Goal: Information Seeking & Learning: Check status

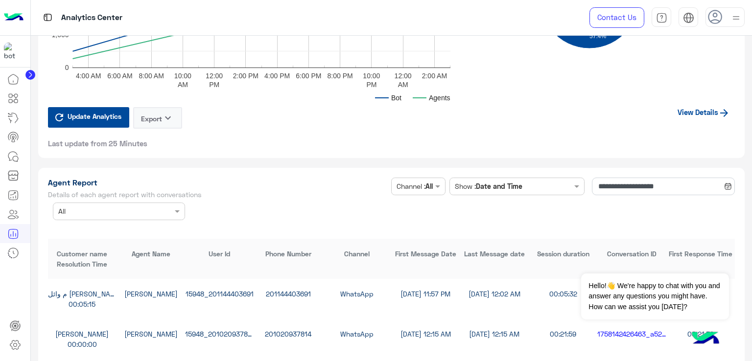
scroll to position [2595, 0]
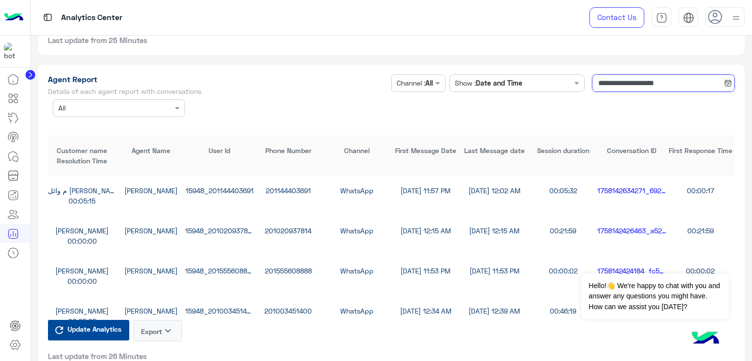
click at [646, 79] on input "**********" at bounding box center [663, 83] width 143 height 18
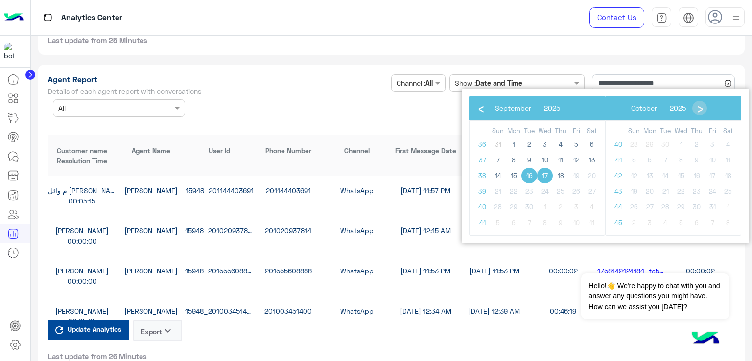
click at [529, 175] on span "16" at bounding box center [529, 176] width 16 height 16
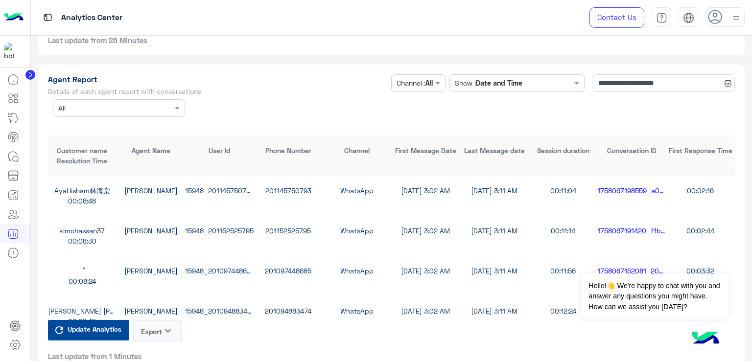
click at [145, 328] on button "Export keyboard_arrow_down" at bounding box center [157, 331] width 49 height 22
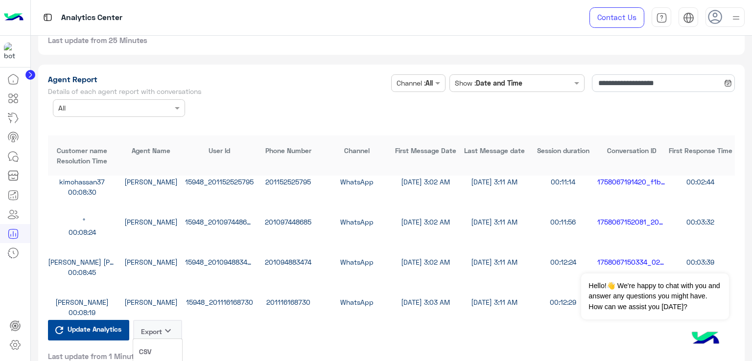
click at [166, 349] on button "CSV" at bounding box center [157, 352] width 49 height 18
click at [630, 82] on input "**********" at bounding box center [663, 83] width 143 height 18
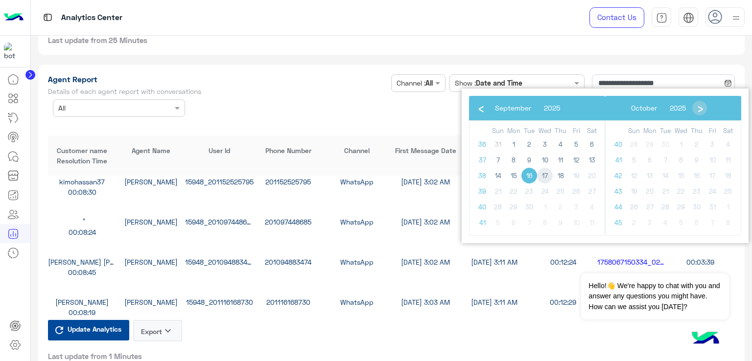
click at [544, 173] on span "17" at bounding box center [545, 176] width 16 height 16
click at [546, 176] on span "17" at bounding box center [545, 176] width 16 height 16
type input "**********"
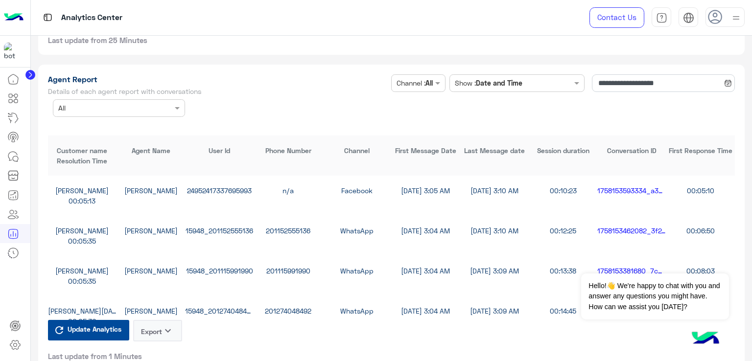
click at [160, 329] on button "Export keyboard_arrow_down" at bounding box center [157, 331] width 49 height 22
click at [159, 351] on button "CSV" at bounding box center [157, 352] width 49 height 18
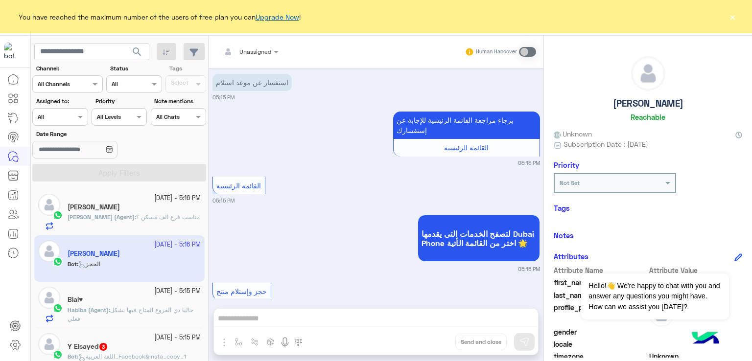
scroll to position [1087, 0]
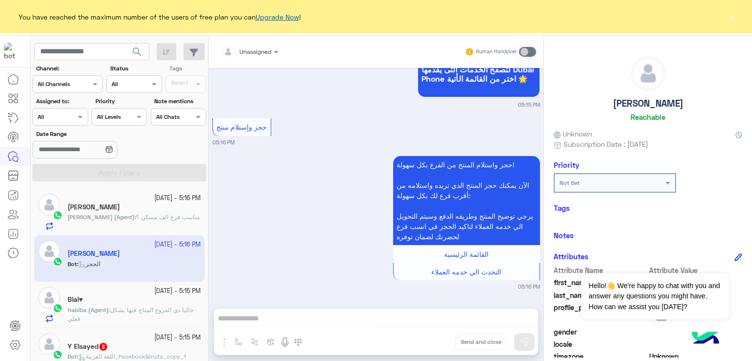
click at [282, 14] on link "Upgrade Now" at bounding box center [278, 17] width 44 height 8
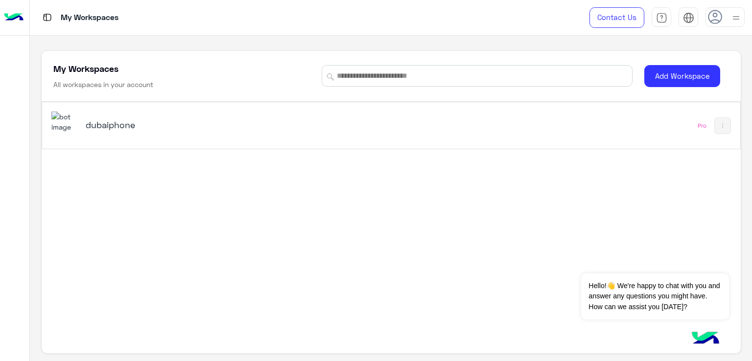
click at [122, 126] on h5 "dubaiphone" at bounding box center [208, 125] width 245 height 12
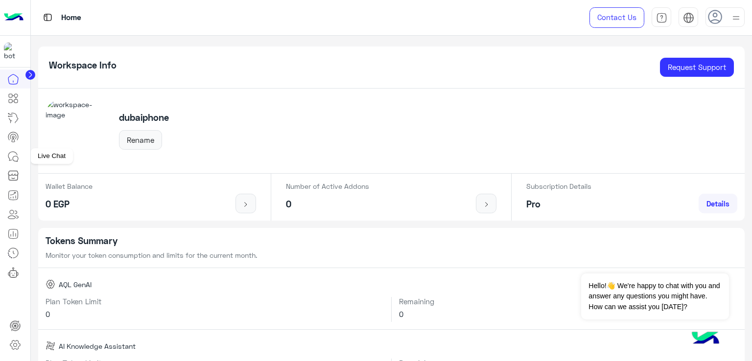
click at [9, 155] on icon at bounding box center [13, 157] width 12 height 12
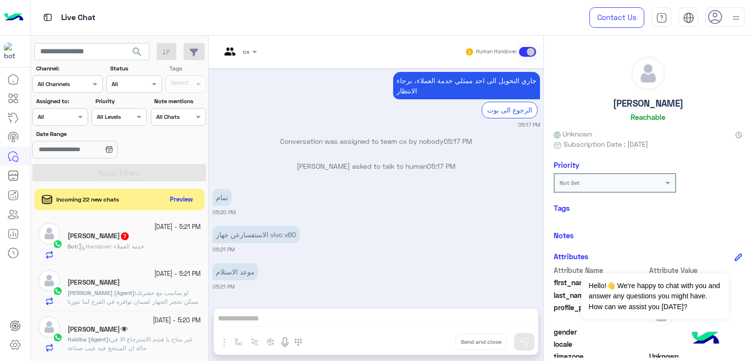
scroll to position [1596, 0]
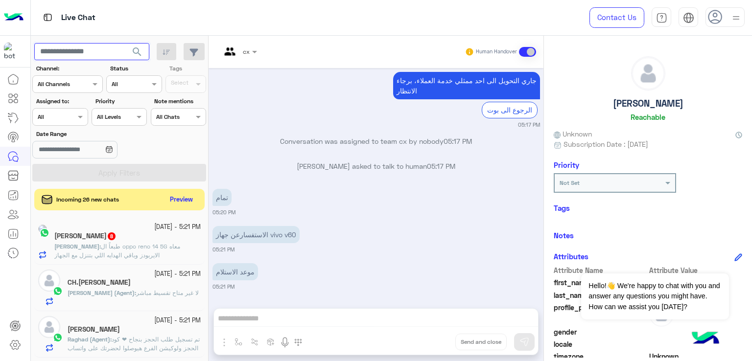
click at [74, 51] on input "text" at bounding box center [91, 52] width 115 height 18
paste input "**********"
click at [125, 43] on button "search" at bounding box center [137, 53] width 24 height 21
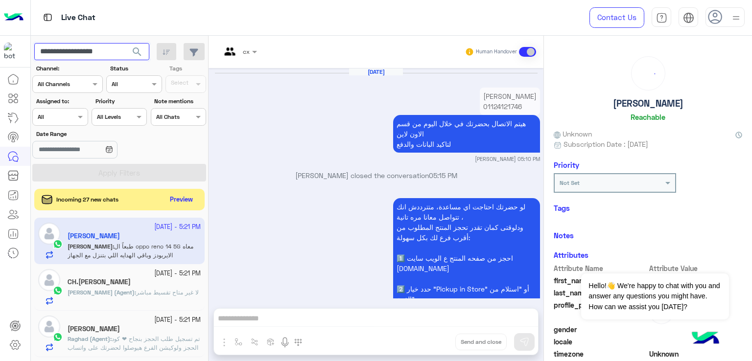
scroll to position [1216, 0]
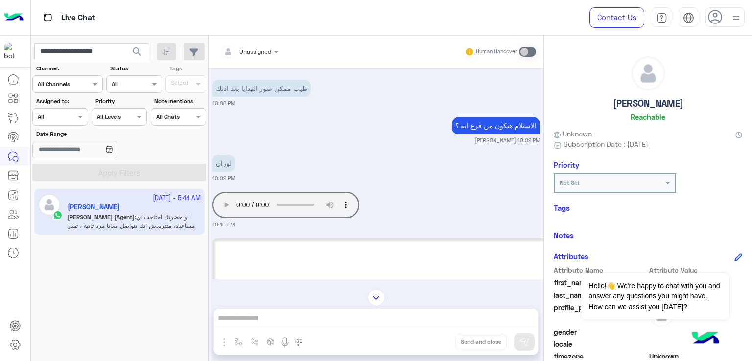
scroll to position [1535, 0]
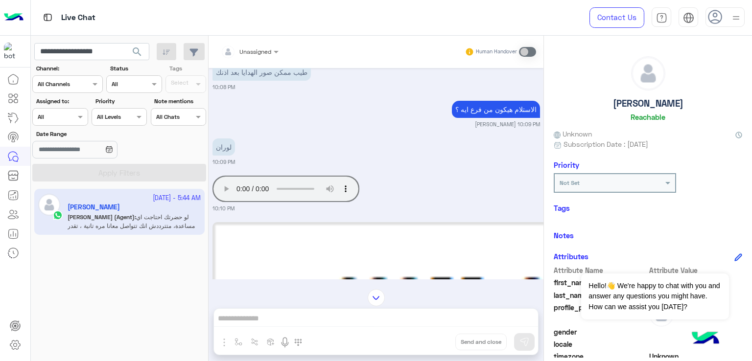
click at [405, 136] on div "لوران 10:09 PM" at bounding box center [377, 151] width 328 height 30
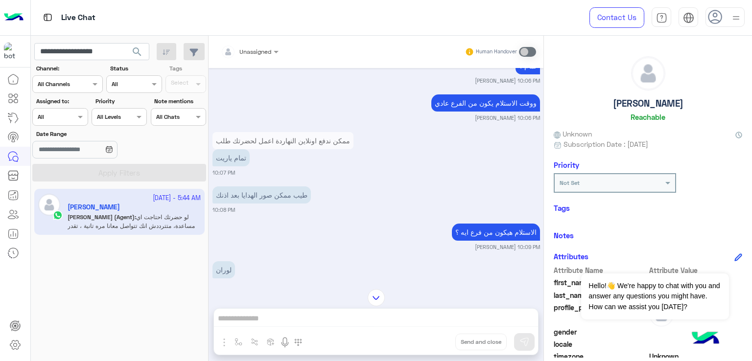
scroll to position [1388, 0]
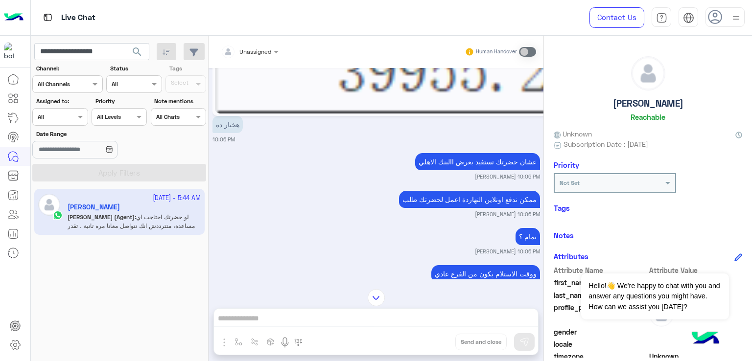
click at [418, 164] on div "Sep 16, 2025 ادفع ال ٥٠٠ ازاي طيب 10:01 PM تمام مفيسش مشكلة انا ممكن اقدم لحضرت…" at bounding box center [376, 174] width 335 height 212
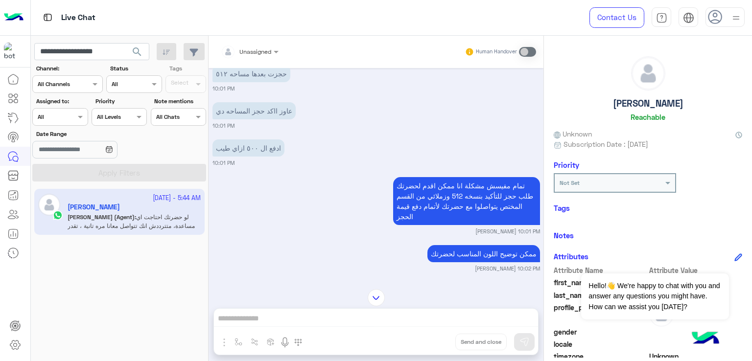
scroll to position [2299, 0]
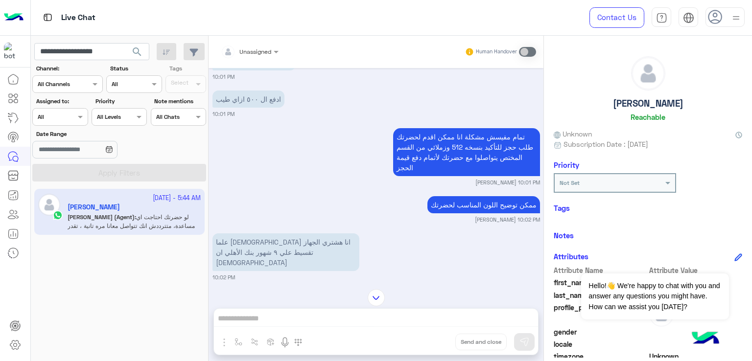
click at [438, 162] on p "تمام مفيسش مشكلة انا ممكن اقدم لحضرتك طلب حجز للتأكيد بنسخه 512 وزملائي من القس…" at bounding box center [466, 152] width 147 height 48
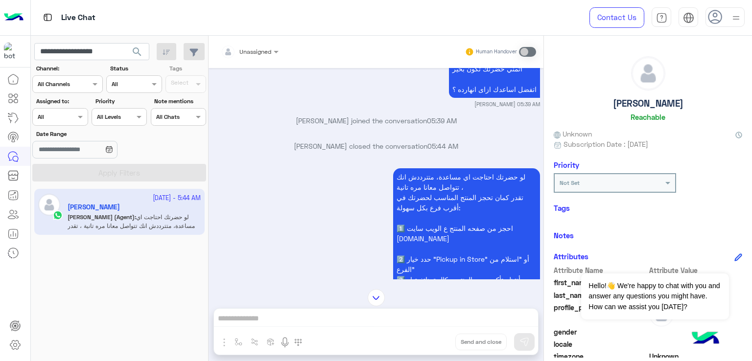
scroll to position [5963, 0]
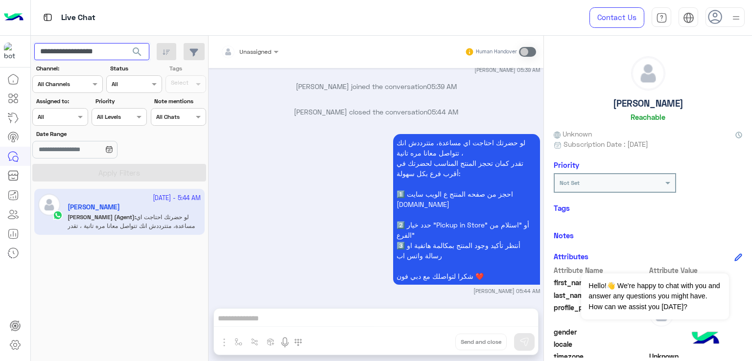
drag, startPoint x: 122, startPoint y: 49, endPoint x: 70, endPoint y: 46, distance: 52.5
click at [70, 46] on input "**********" at bounding box center [91, 52] width 115 height 18
click at [76, 53] on input "**********" at bounding box center [91, 52] width 115 height 18
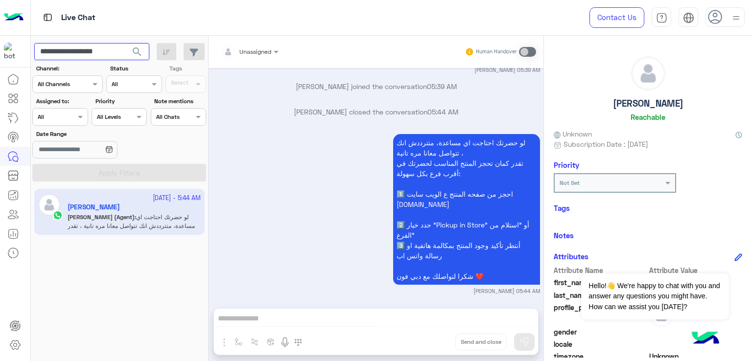
paste input "text"
click at [141, 50] on span "search" at bounding box center [137, 52] width 12 height 12
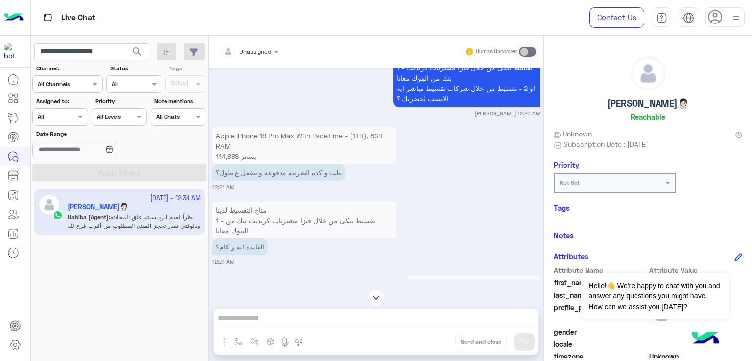
scroll to position [1210, 0]
click at [284, 165] on p "طب و كده الضريبه مدفوعه و يتفعل ع طول؟" at bounding box center [279, 172] width 133 height 17
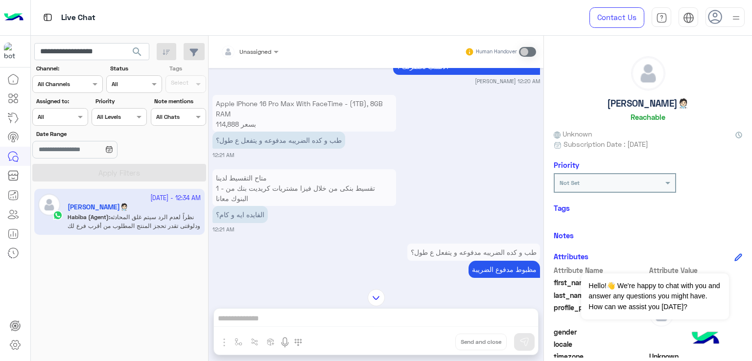
scroll to position [1259, 0]
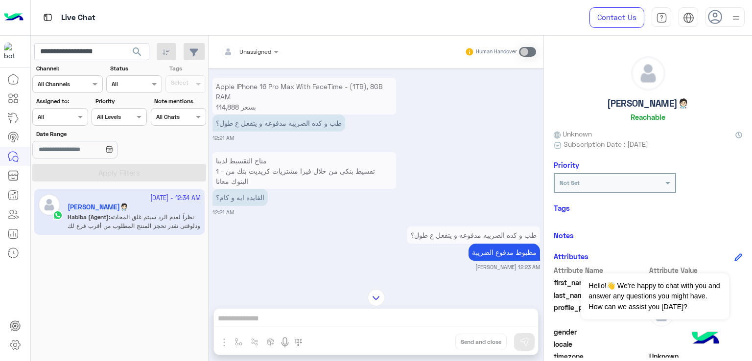
click at [232, 189] on p "الفايده ايه و كام؟" at bounding box center [240, 197] width 55 height 17
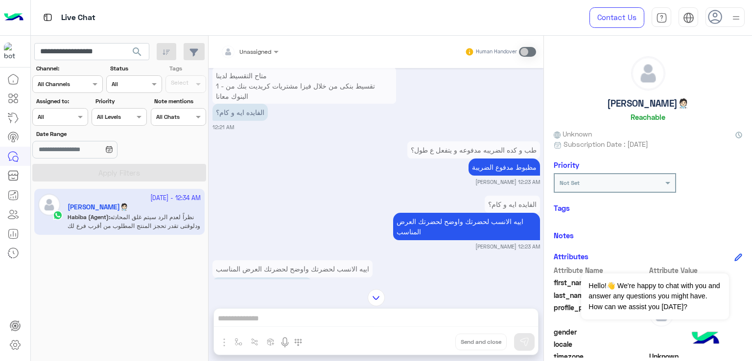
scroll to position [1357, 0]
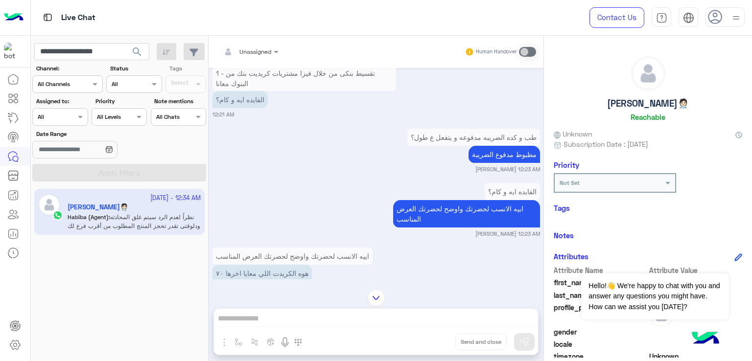
click at [482, 146] on p "مظبوط مدفوع الضريبة" at bounding box center [504, 154] width 71 height 17
click at [459, 200] on p "اييه الانسب لحضرتك واوضح لحضرتك العرض المناسب" at bounding box center [466, 213] width 147 height 27
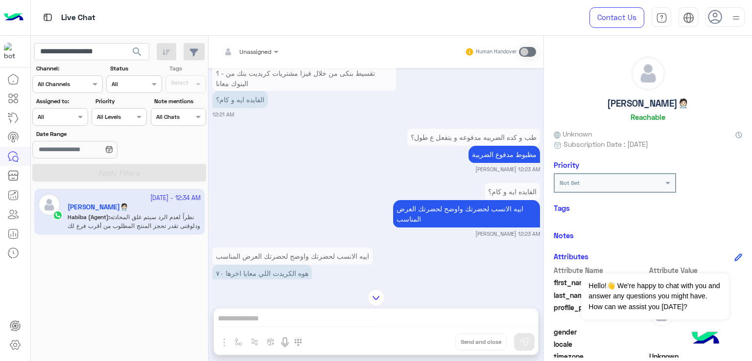
click at [459, 200] on p "اييه الانسب لحضرتك واوضح لحضرتك العرض المناسب" at bounding box center [466, 213] width 147 height 27
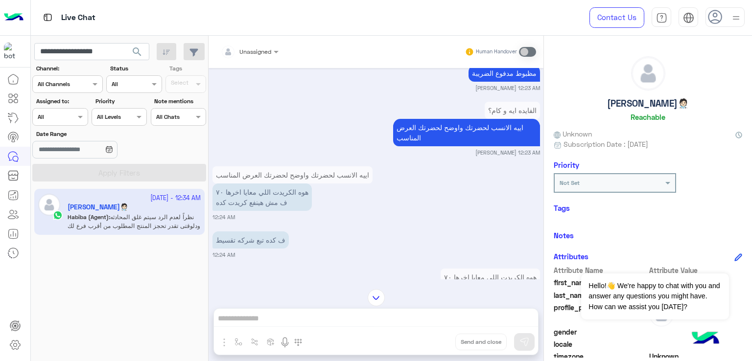
scroll to position [1455, 0]
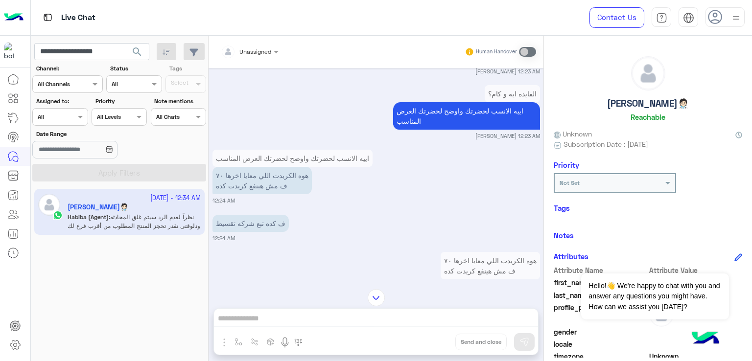
click at [229, 169] on p "هوه الكريدت اللي معايا اخرها ٧٠ ف مش هينفع كريدت كده" at bounding box center [262, 180] width 99 height 27
click at [229, 170] on p "هوه الكريدت اللي معايا اخرها ٧٠ ف مش هينفع كريدت كده" at bounding box center [262, 180] width 99 height 27
click at [258, 215] on p "ف كده تبع شركه تقسيط" at bounding box center [251, 223] width 76 height 17
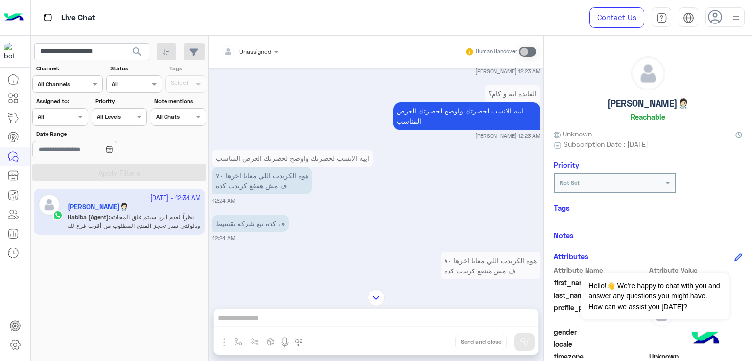
click at [258, 215] on p "ف كده تبع شركه تقسيط" at bounding box center [251, 223] width 76 height 17
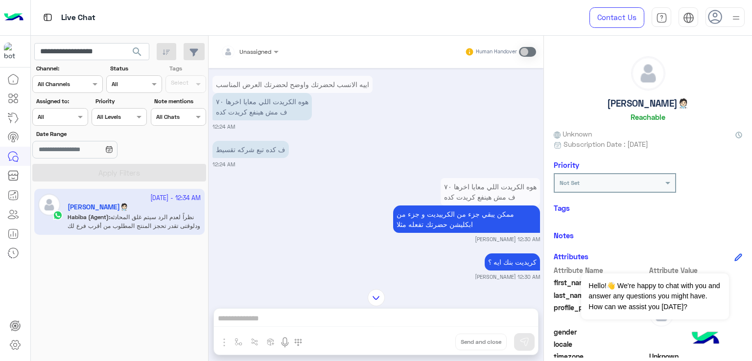
scroll to position [1553, 0]
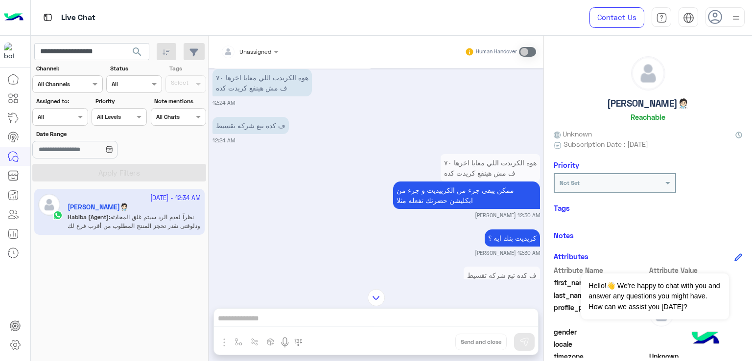
click at [429, 183] on p "ممكن يبقي جزء من الكرييديت و جزء من ابكليشن حضرتك تفعله مثلا" at bounding box center [466, 195] width 147 height 27
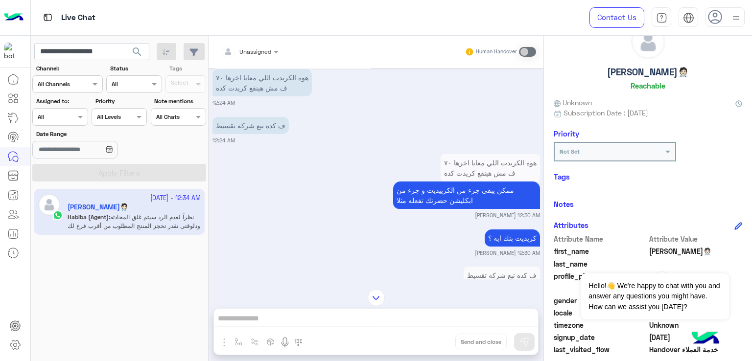
scroll to position [49, 0]
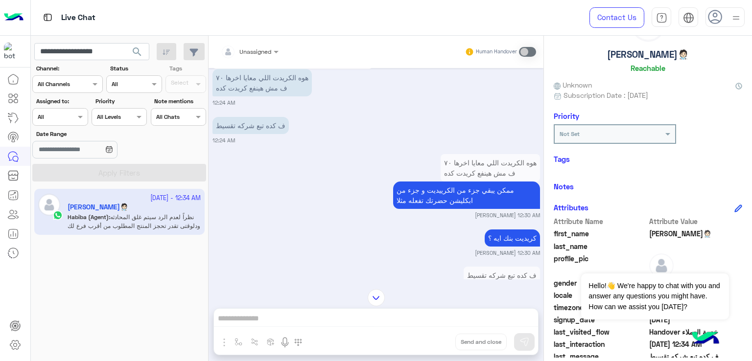
click at [509, 230] on p "كريديت بنك ايه ؟" at bounding box center [512, 238] width 55 height 17
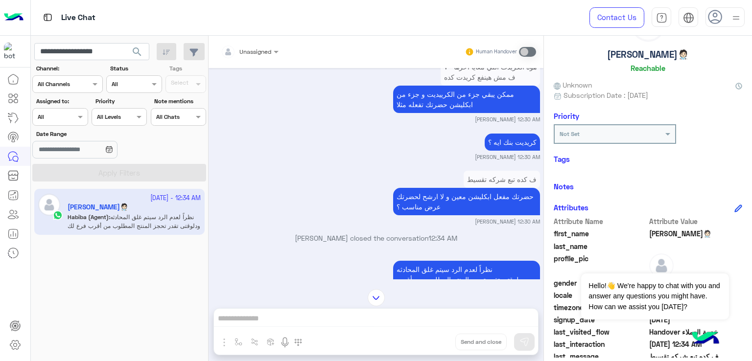
scroll to position [1651, 0]
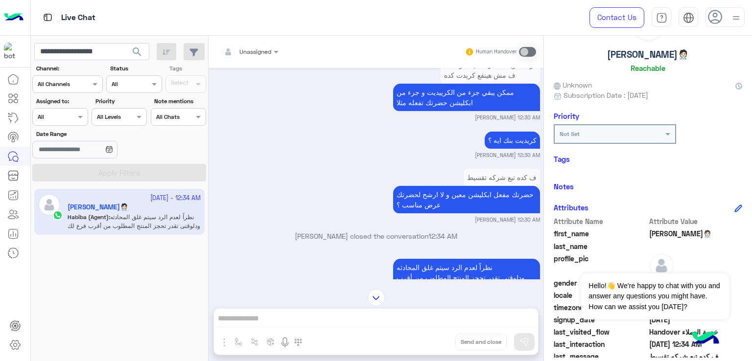
click at [414, 193] on p "حضرتك مفعل ابكليشن معين و لا ارشح لحضرتك عرض مناسب ؟" at bounding box center [466, 199] width 147 height 27
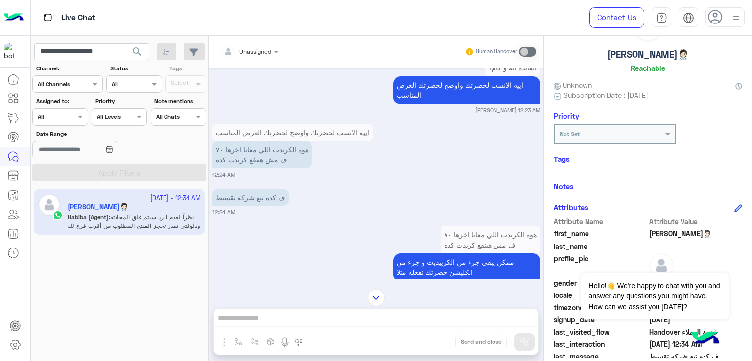
scroll to position [1338, 0]
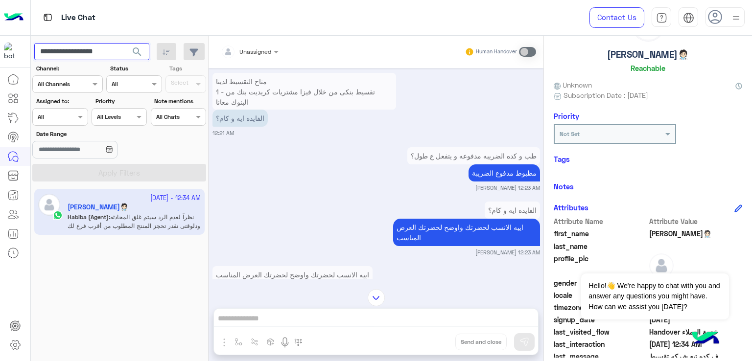
click at [94, 49] on input "**********" at bounding box center [91, 52] width 115 height 18
paste input "text"
click at [141, 49] on span "search" at bounding box center [137, 52] width 12 height 12
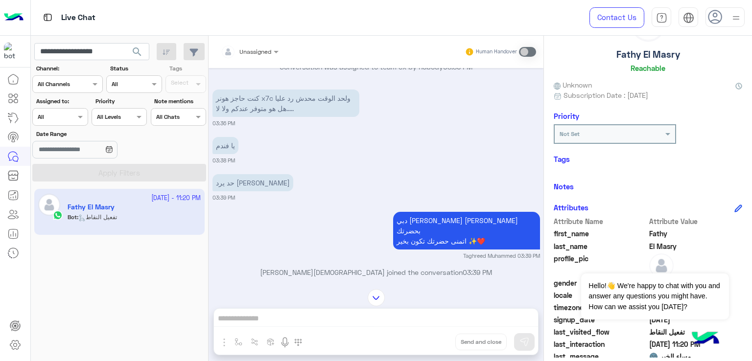
scroll to position [1475, 0]
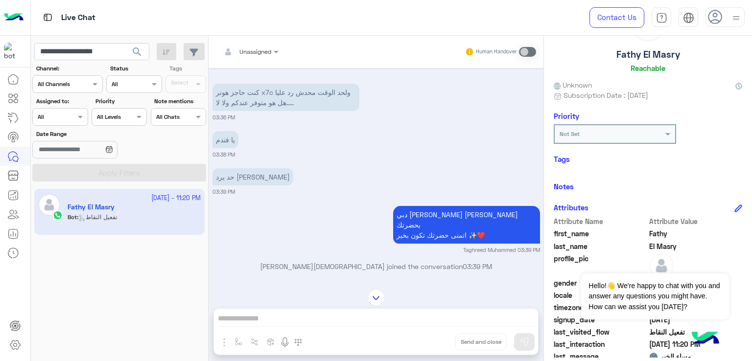
click at [288, 96] on p "كنت حاجز هونر x7c ولحد الوقت محدش رد عليا .....هل هو متوفر عندكم ولا لا" at bounding box center [286, 97] width 147 height 27
click at [272, 102] on p "كنت حاجز هونر x7c ولحد الوقت محدش رد عليا .....هل هو متوفر عندكم ولا لا" at bounding box center [286, 97] width 147 height 27
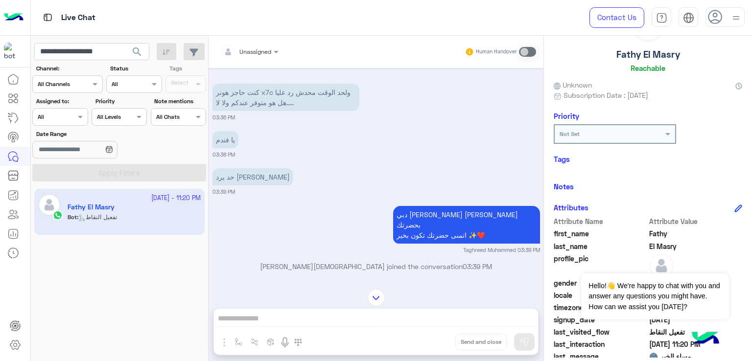
click at [272, 102] on p "كنت حاجز هونر x7c ولحد الوقت محدش رد عليا .....هل هو متوفر عندكم ولا لا" at bounding box center [286, 97] width 147 height 27
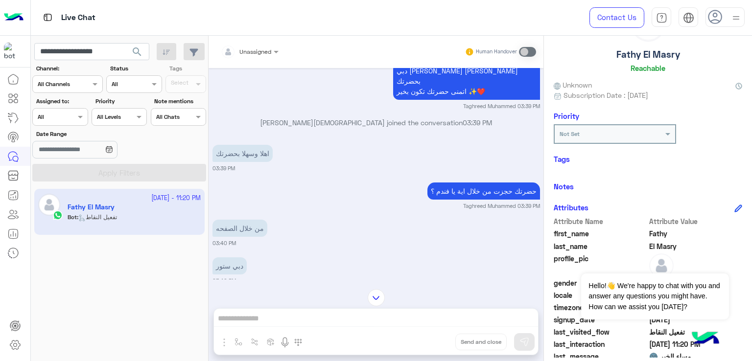
scroll to position [1622, 0]
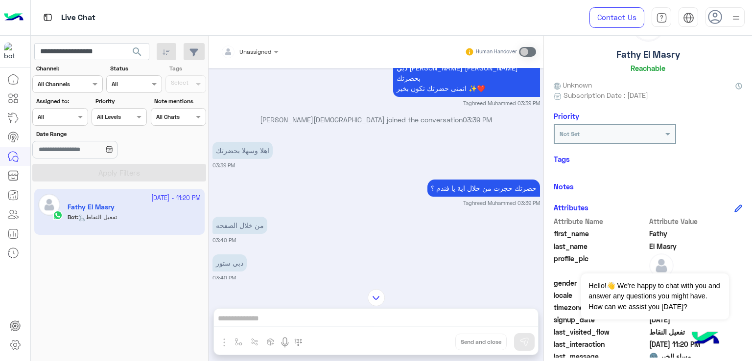
click at [244, 148] on p "اهلا وسهلا بحضرتك" at bounding box center [243, 150] width 60 height 17
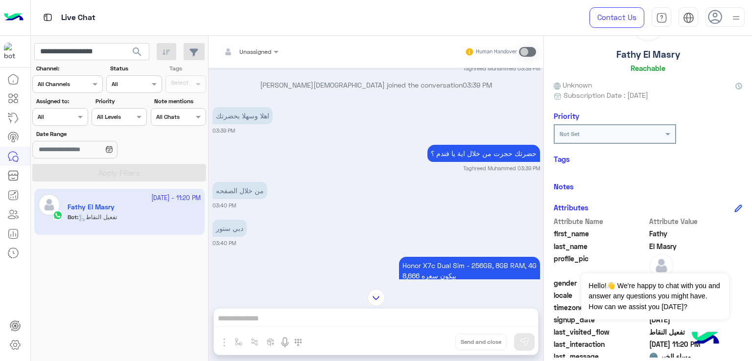
scroll to position [1671, 0]
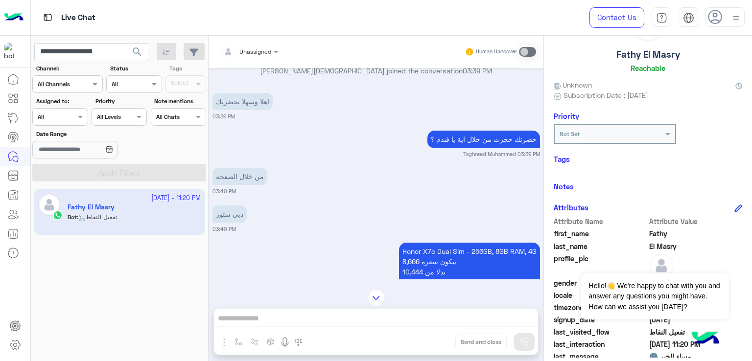
click at [235, 171] on p "من خلال الصفحه" at bounding box center [240, 176] width 55 height 17
click at [226, 208] on p "دبي ستور" at bounding box center [230, 214] width 34 height 17
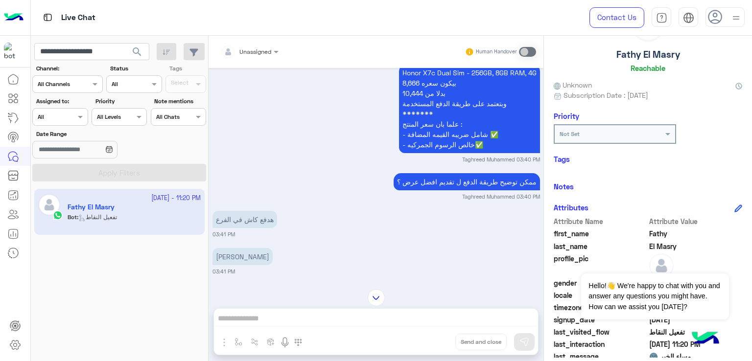
scroll to position [1867, 0]
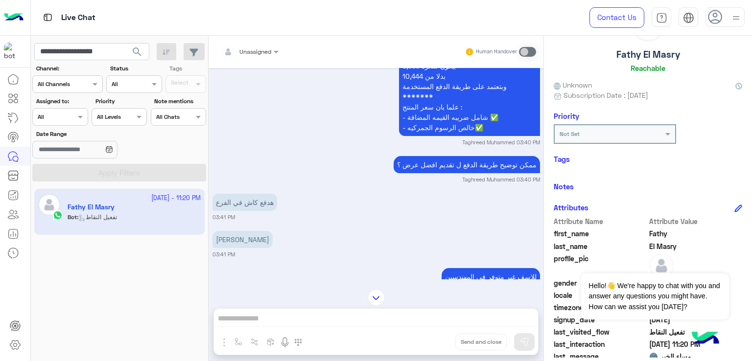
click at [425, 156] on p "ممكن توضيح طريقة الدفع ل تقديم افضل عرض ؟" at bounding box center [467, 164] width 146 height 17
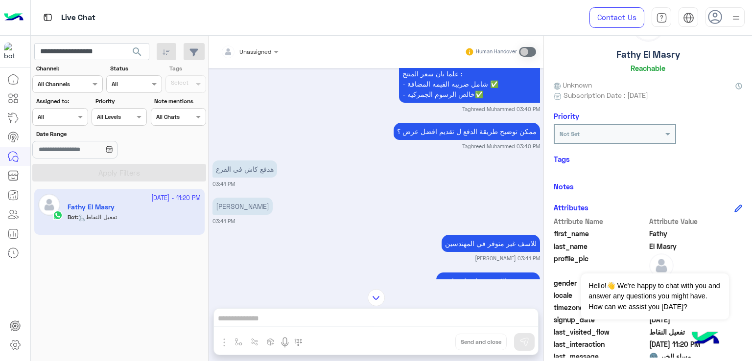
scroll to position [1915, 0]
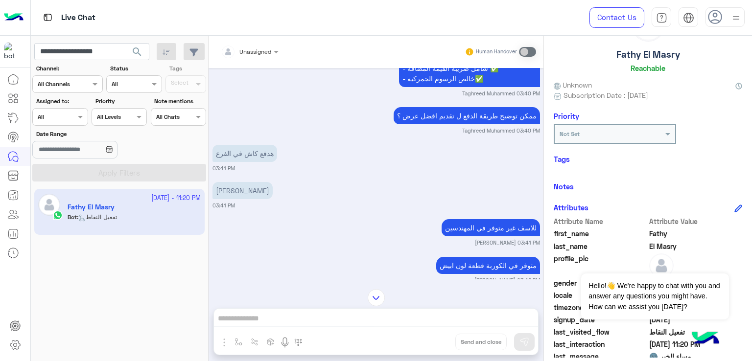
click at [256, 155] on p "هدفع كاش في الفرع" at bounding box center [245, 153] width 65 height 17
click at [246, 185] on p "البطل احمد عبد العزيز" at bounding box center [243, 190] width 60 height 17
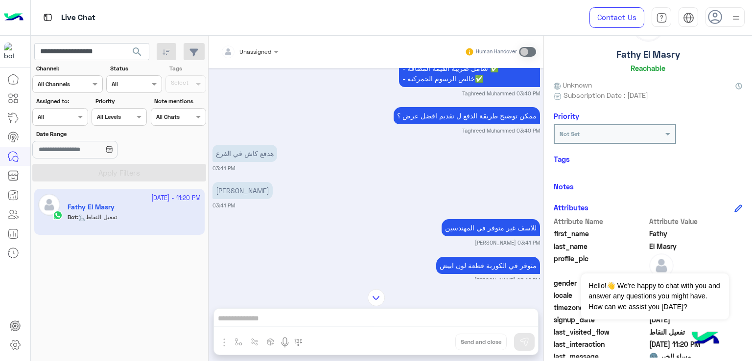
click at [246, 185] on p "البطل احمد عبد العزيز" at bounding box center [243, 190] width 60 height 17
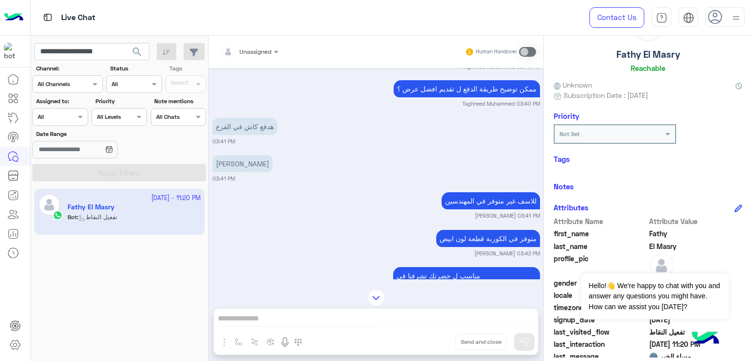
scroll to position [1964, 0]
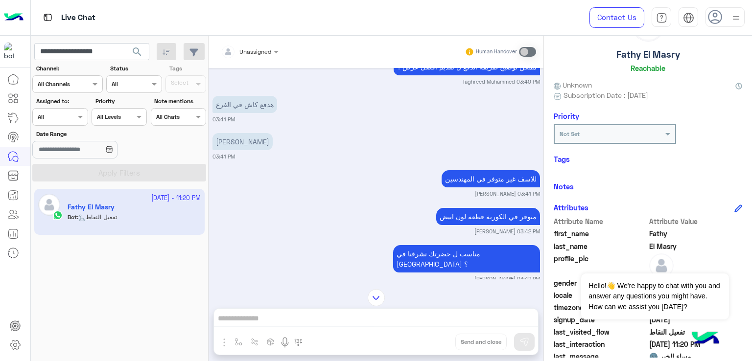
click at [490, 181] on p "للاسف غير متوفر في المهندسين" at bounding box center [491, 178] width 98 height 17
click at [489, 181] on p "للاسف غير متوفر في المهندسين" at bounding box center [491, 178] width 98 height 17
click at [490, 224] on p "متوفر في الكوربة قطعة لون ابيض" at bounding box center [488, 216] width 104 height 17
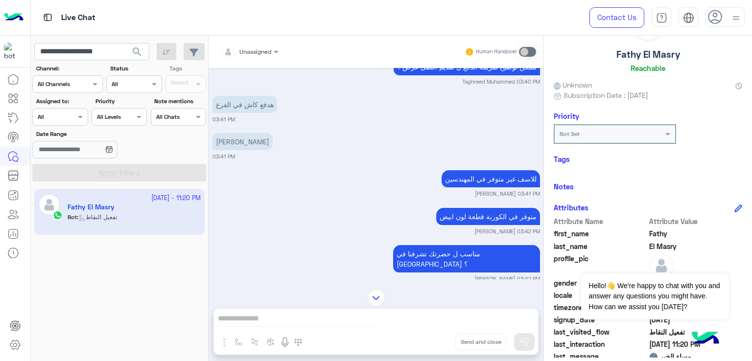
click at [490, 224] on p "متوفر في الكوربة قطعة لون ابيض" at bounding box center [488, 216] width 104 height 17
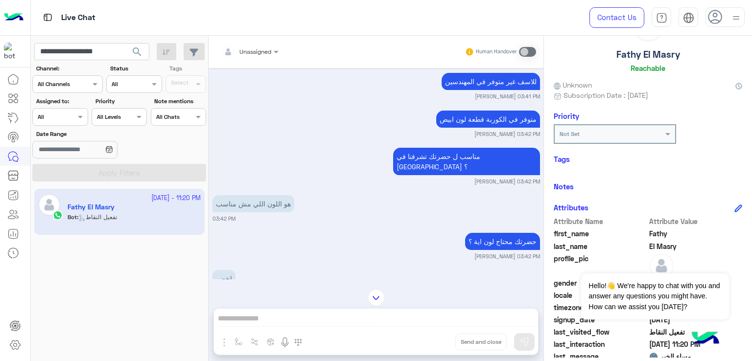
scroll to position [2062, 0]
click at [439, 166] on p "مناسب ل حضرتك تشرفنا في الكوربة ؟" at bounding box center [466, 160] width 147 height 27
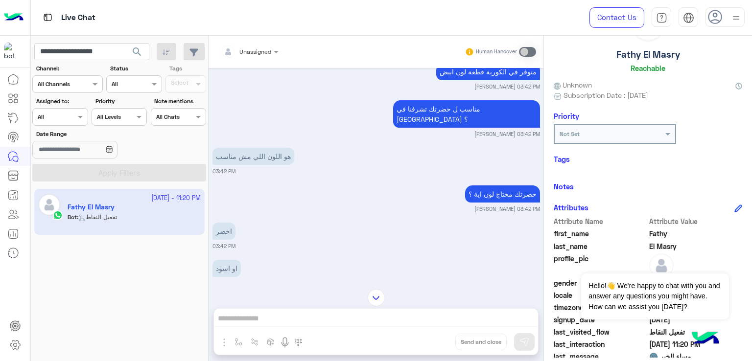
scroll to position [2111, 0]
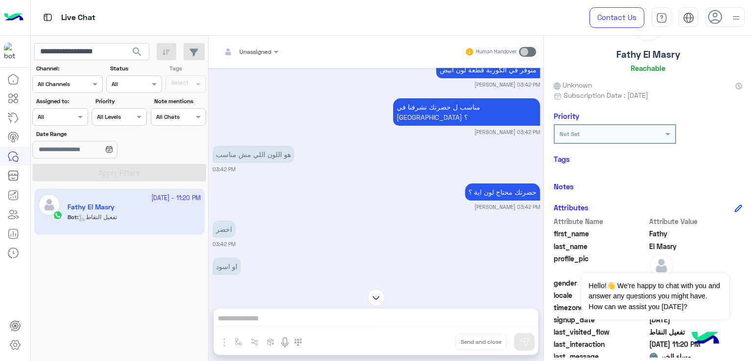
click at [246, 146] on p "هو اللون اللي مش مناسب" at bounding box center [254, 154] width 82 height 17
click at [494, 187] on p "حضرتك محتاج لون اية ؟" at bounding box center [502, 192] width 75 height 17
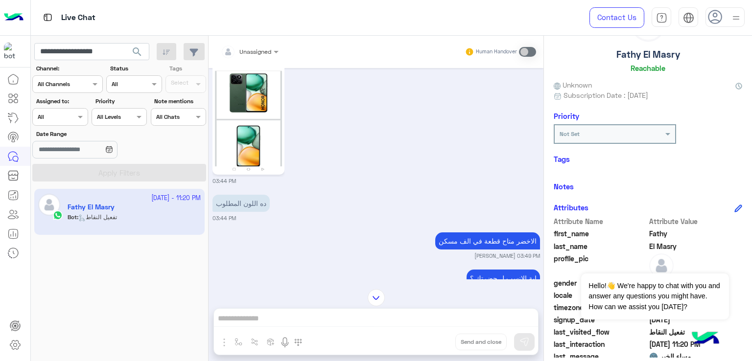
scroll to position [2405, 0]
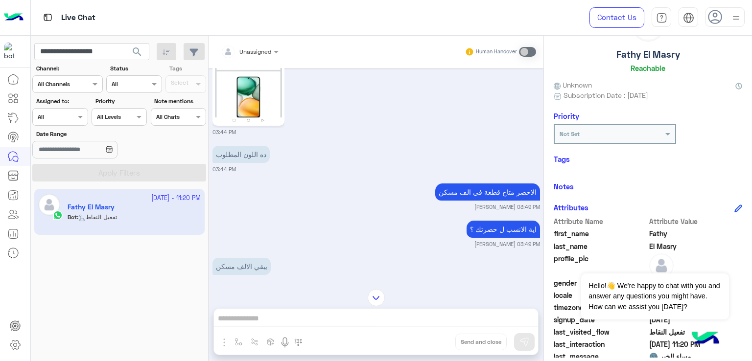
click at [232, 149] on p "ده اللون المطلوب" at bounding box center [241, 154] width 57 height 17
click at [483, 191] on p "الاخضر متاح قطعة في الف مسكن" at bounding box center [487, 192] width 105 height 17
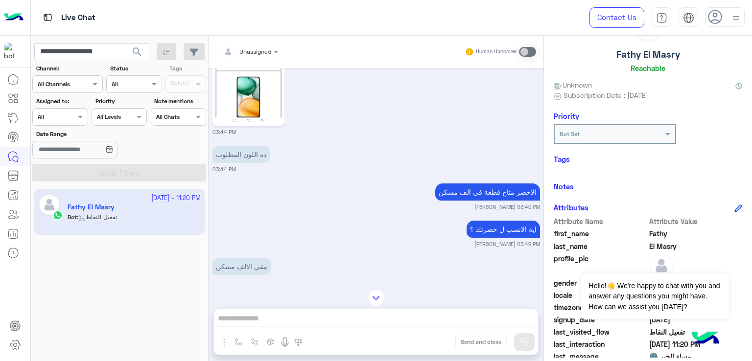
click at [483, 191] on p "الاخضر متاح قطعة في الف مسكن" at bounding box center [487, 192] width 105 height 17
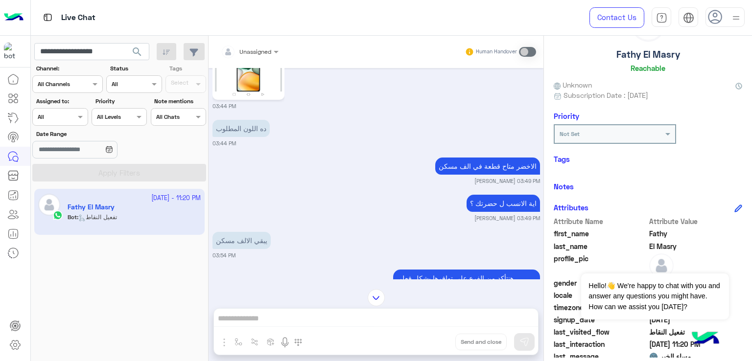
scroll to position [2454, 0]
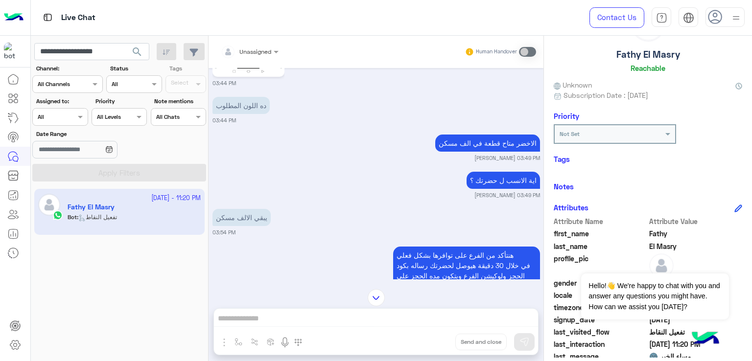
click at [512, 176] on p "اية الانسب ل حضرتك ؟" at bounding box center [503, 180] width 73 height 17
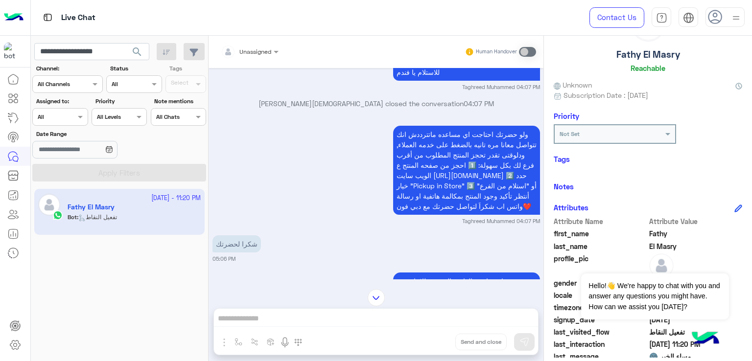
scroll to position [2748, 0]
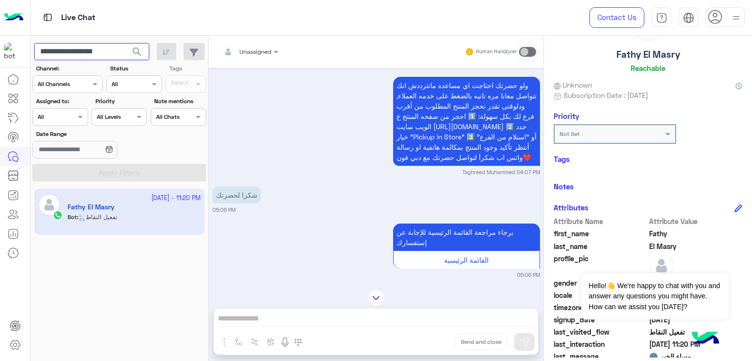
click at [84, 49] on input "**********" at bounding box center [91, 52] width 115 height 18
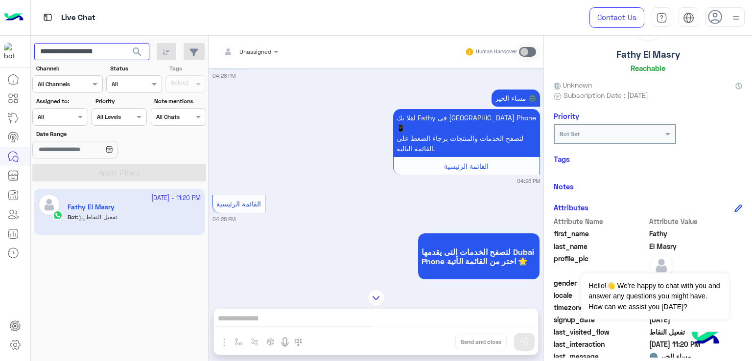
scroll to position [3091, 0]
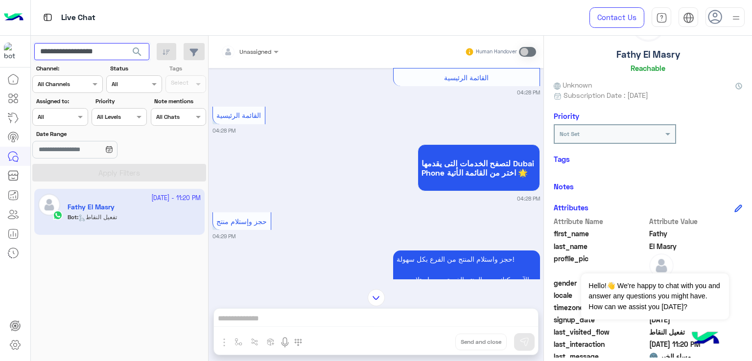
click at [94, 52] on input "**********" at bounding box center [91, 52] width 115 height 18
paste input "text"
click at [138, 51] on span "search" at bounding box center [137, 52] width 12 height 12
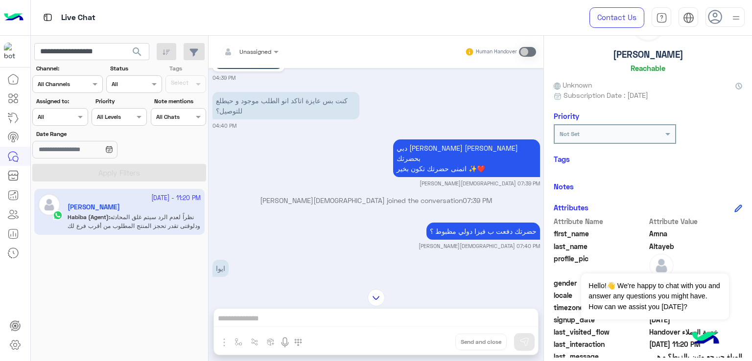
scroll to position [553, 0]
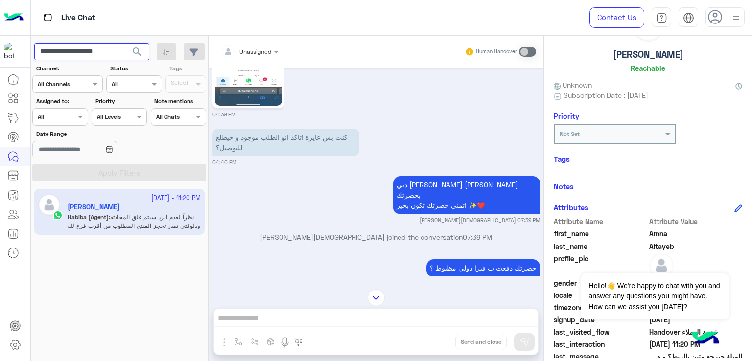
click at [120, 50] on input "**********" at bounding box center [91, 52] width 115 height 18
click at [122, 51] on input "**********" at bounding box center [91, 52] width 115 height 18
drag, startPoint x: 121, startPoint y: 51, endPoint x: 79, endPoint y: 48, distance: 42.2
click at [79, 48] on input "**********" at bounding box center [91, 52] width 115 height 18
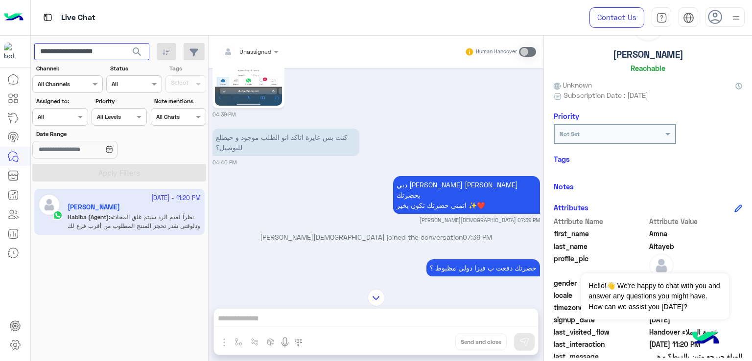
click at [71, 49] on input "**********" at bounding box center [91, 52] width 115 height 18
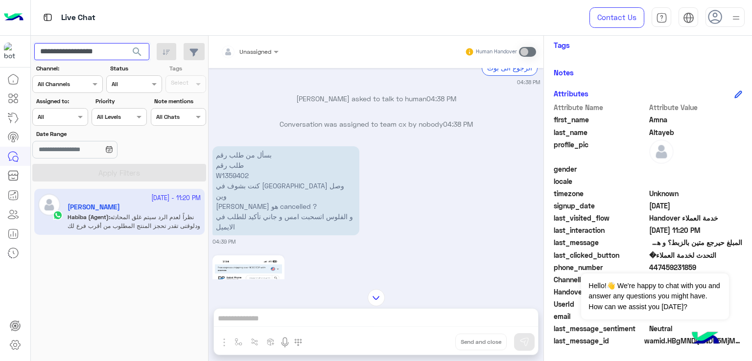
scroll to position [259, 0]
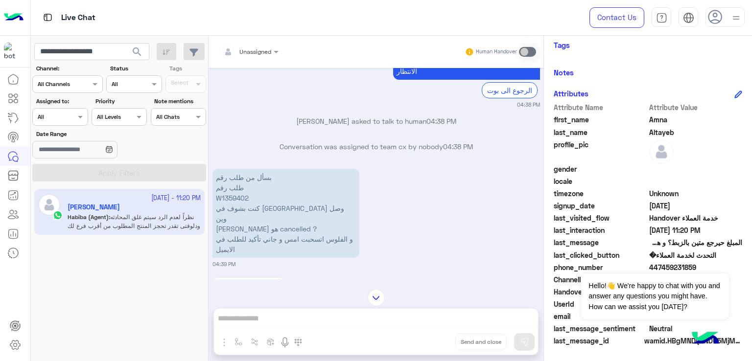
click at [229, 198] on p "بسأل من طلب رقم طلب رقم W1359402 كنت بشوف في الاوردر وصل وين جاني انو هو cancel…" at bounding box center [286, 213] width 147 height 89
copy p "W1359402"
click at [106, 54] on input "**********" at bounding box center [91, 52] width 115 height 18
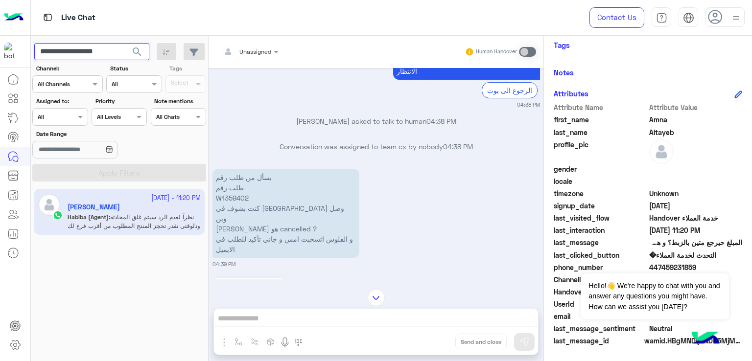
click at [106, 54] on input "**********" at bounding box center [91, 52] width 115 height 18
click at [113, 49] on input "**********" at bounding box center [91, 52] width 115 height 18
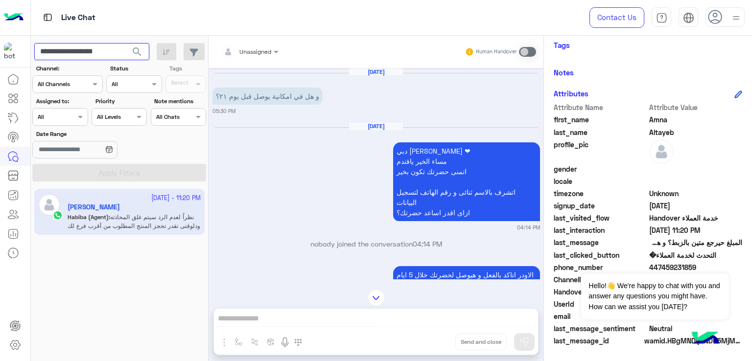
scroll to position [1204, 0]
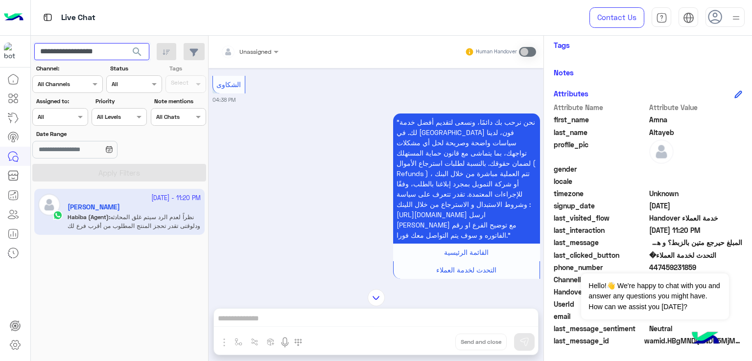
click at [120, 48] on input "**********" at bounding box center [91, 52] width 115 height 18
drag, startPoint x: 122, startPoint y: 52, endPoint x: 67, endPoint y: 47, distance: 56.0
click at [67, 47] on input "**********" at bounding box center [91, 52] width 115 height 18
click at [86, 55] on input "**********" at bounding box center [91, 52] width 115 height 18
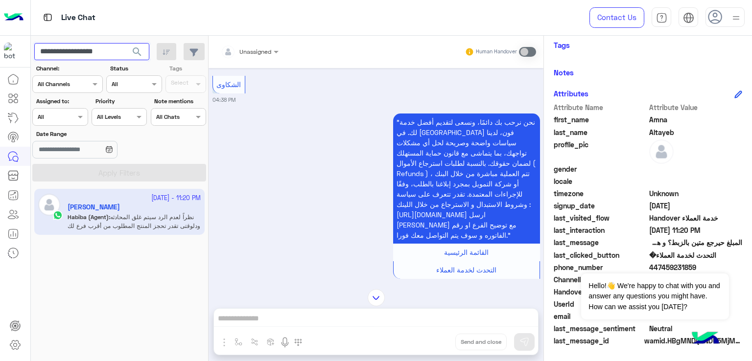
paste input "text"
click at [125, 43] on button "search" at bounding box center [137, 53] width 24 height 21
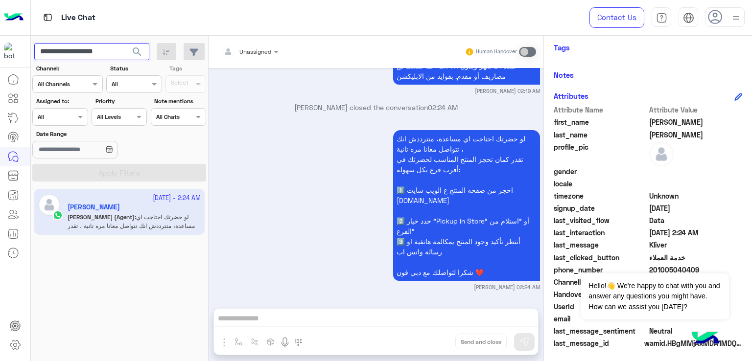
scroll to position [163, 0]
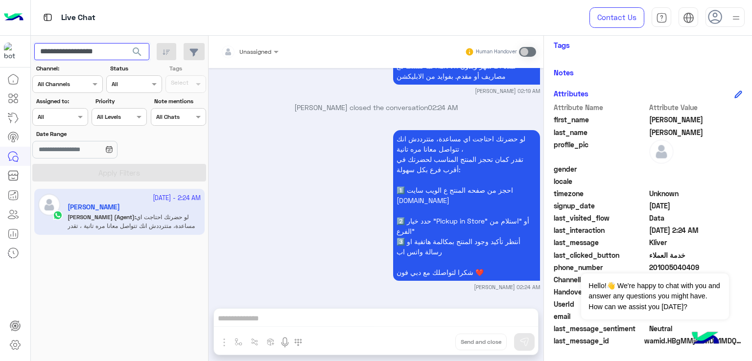
click at [104, 51] on input "**********" at bounding box center [91, 52] width 115 height 18
paste input "text"
click at [125, 43] on button "search" at bounding box center [137, 53] width 24 height 21
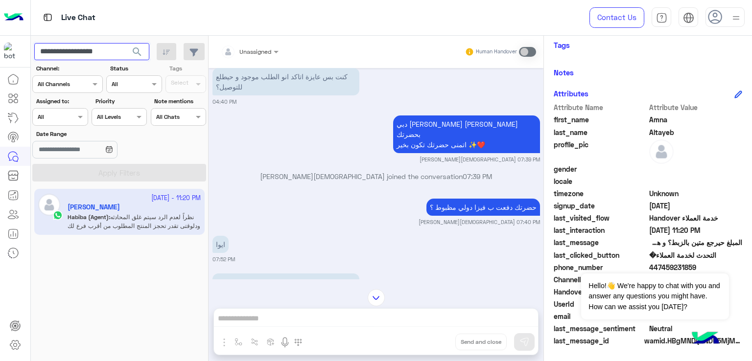
scroll to position [1794, 0]
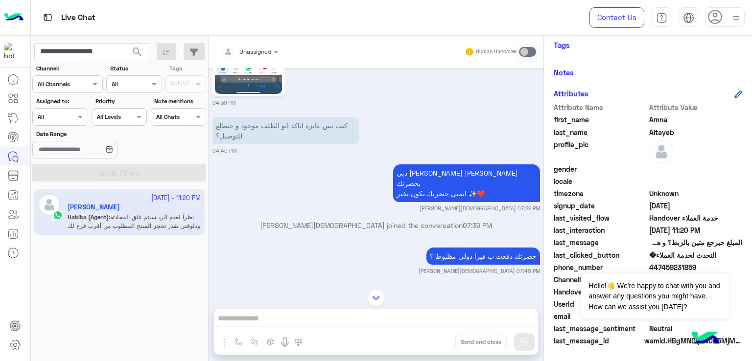
click at [447, 165] on p "دبي فون تغريد محمد اهلا بحضرتك اتمنى حضرتك تكون بخير ✨❤️" at bounding box center [466, 184] width 147 height 38
click at [257, 117] on p "كنت بس عايزة اتاكد انو الطلب موجود و حيطلع للتوصيل؟" at bounding box center [286, 130] width 147 height 27
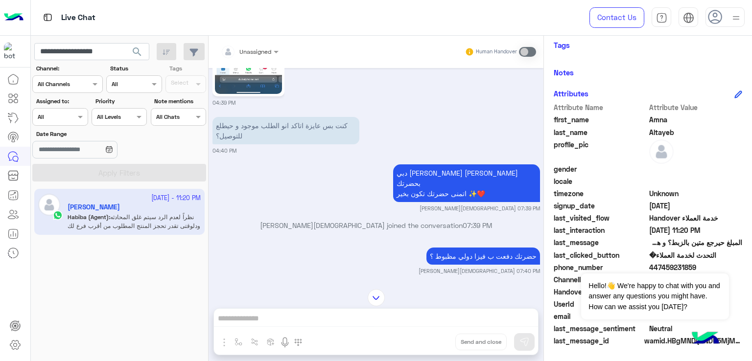
click at [257, 117] on p "كنت بس عايزة اتاكد انو الطلب موجود و حيطلع للتوصيل؟" at bounding box center [286, 130] width 147 height 27
click at [496, 283] on div "ايوا 07:52 PM" at bounding box center [377, 298] width 328 height 30
click at [450, 245] on div "حضرتك دفعت ب فيزا دولي مظبوط ؟" at bounding box center [483, 256] width 114 height 22
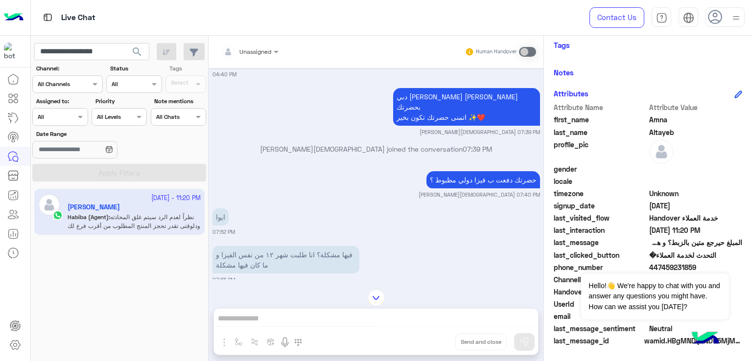
scroll to position [1892, 0]
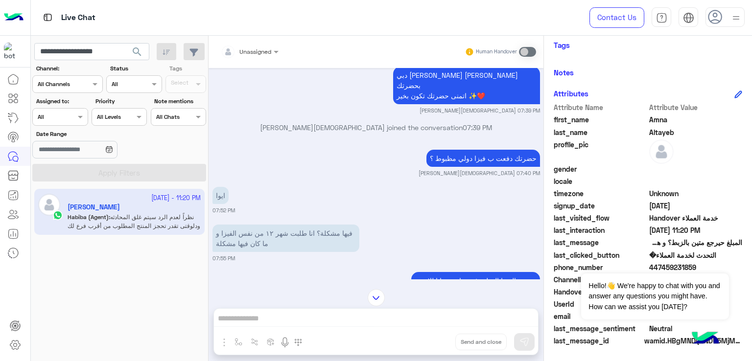
click at [266, 225] on p "فيها مشكلة؟ انا طلبت شهر ١٢ من نفس الفيزا و ما كان فيها مشكلة" at bounding box center [286, 238] width 147 height 27
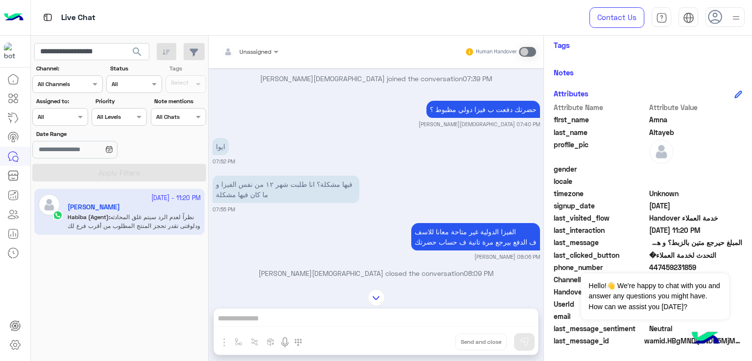
scroll to position [1990, 0]
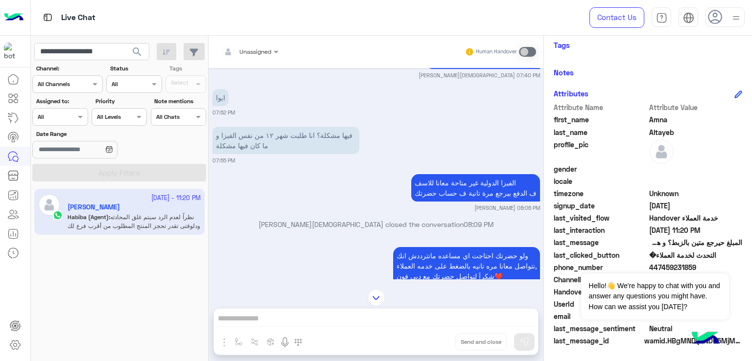
click at [481, 174] on p "الفيزا الدولية غير متاحة معانا للاسف ف الدفع بيرجع مرة تانية ف حساب حضرتك" at bounding box center [475, 187] width 129 height 27
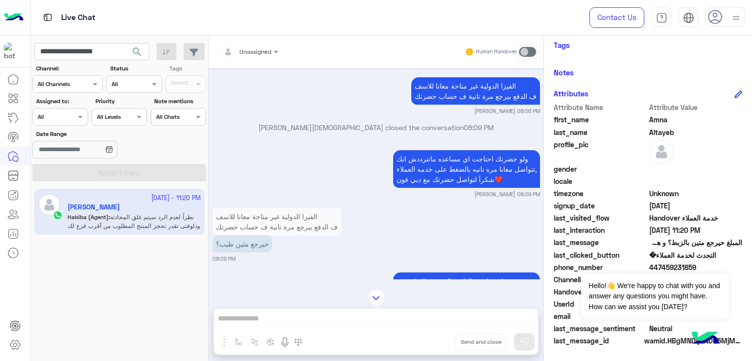
scroll to position [2088, 0]
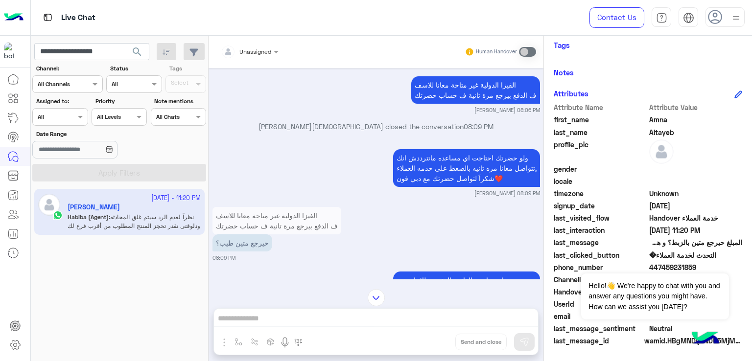
click at [432, 166] on p "ولو حضرتك احتاجت اي مساعده ماتترددش انك تتواصل معانا مره تانيه بالضغط على خدمه …" at bounding box center [466, 168] width 147 height 38
click at [446, 149] on p "ولو حضرتك احتاجت اي مساعده ماتترددش انك تتواصل معانا مره تانيه بالضغط على خدمه …" at bounding box center [466, 168] width 147 height 38
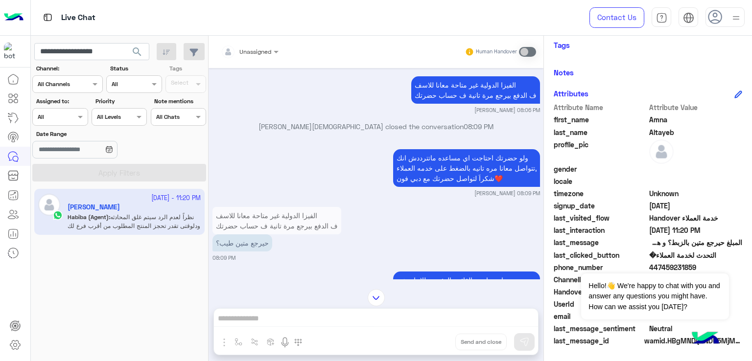
click at [446, 149] on p "ولو حضرتك احتاجت اي مساعده ماتترددش انك تتواصل معانا مره تانيه بالضغط على خدمه …" at bounding box center [466, 168] width 147 height 38
click at [445, 149] on p "ولو حضرتك احتاجت اي مساعده ماتترددش انك تتواصل معانا مره تانيه بالضغط على خدمه …" at bounding box center [466, 168] width 147 height 38
click at [243, 235] on p "حيرجع متين طيب؟" at bounding box center [243, 243] width 60 height 17
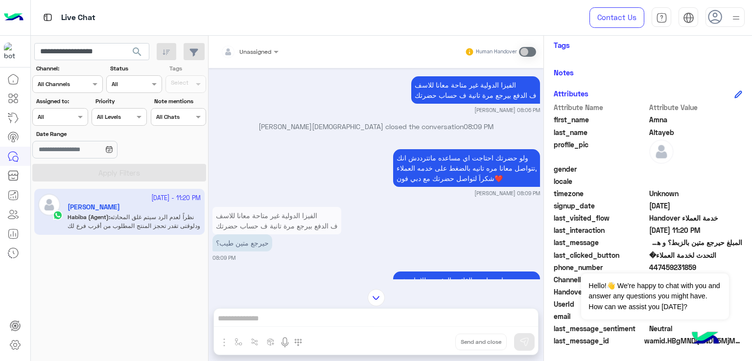
click at [243, 235] on p "حيرجع متين طيب؟" at bounding box center [243, 243] width 60 height 17
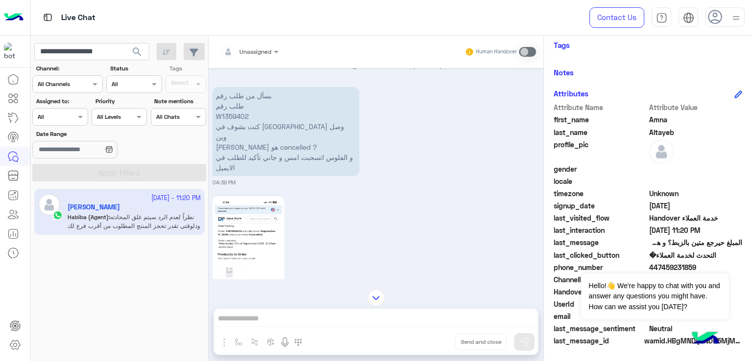
scroll to position [1549, 0]
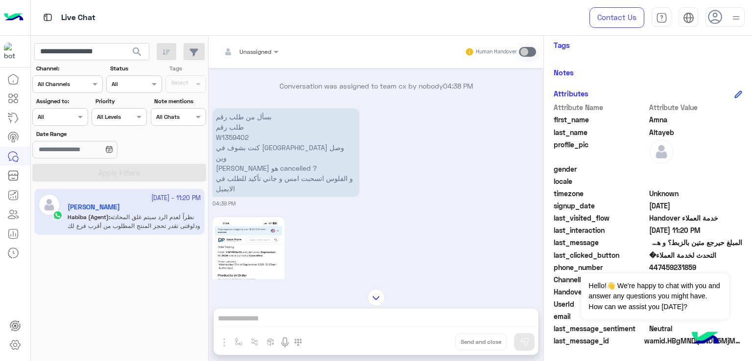
click at [231, 133] on p "بسأل من طلب رقم طلب رقم W1359402 كنت بشوف في الاوردر وصل وين جاني انو هو cancel…" at bounding box center [286, 152] width 147 height 89
copy p "W1359402"
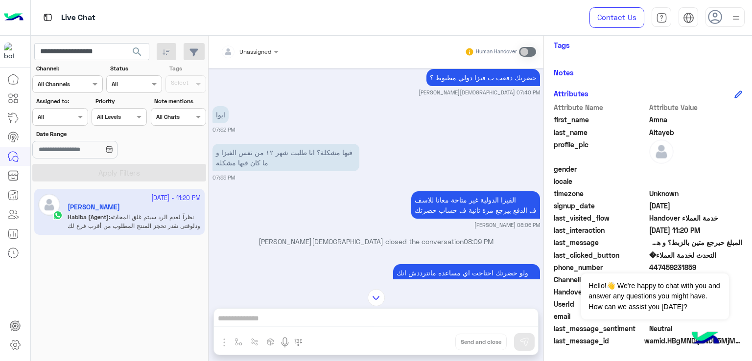
scroll to position [1990, 0]
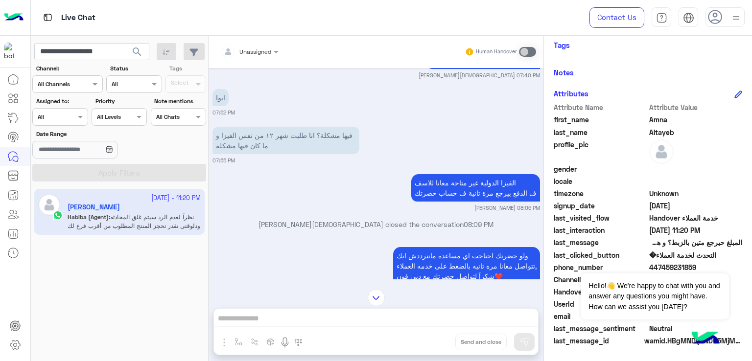
click at [482, 174] on p "الفيزا الدولية غير متاحة معانا للاسف ف الدفع بيرجع مرة تانية ف حساب حضرتك" at bounding box center [475, 187] width 129 height 27
click at [477, 174] on p "الفيزا الدولية غير متاحة معانا للاسف ف الدفع بيرجع مرة تانية ف حساب حضرتك" at bounding box center [475, 187] width 129 height 27
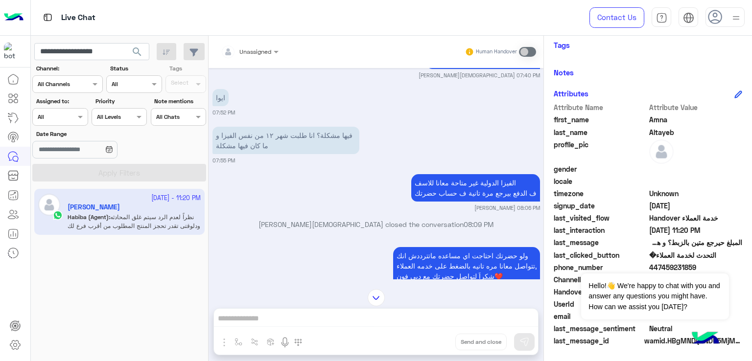
click at [477, 174] on p "الفيزا الدولية غير متاحة معانا للاسف ف الدفع بيرجع مرة تانية ف حساب حضرتك" at bounding box center [475, 187] width 129 height 27
click at [472, 174] on p "الفيزا الدولية غير متاحة معانا للاسف ف الدفع بيرجع مرة تانية ف حساب حضرتك" at bounding box center [475, 187] width 129 height 27
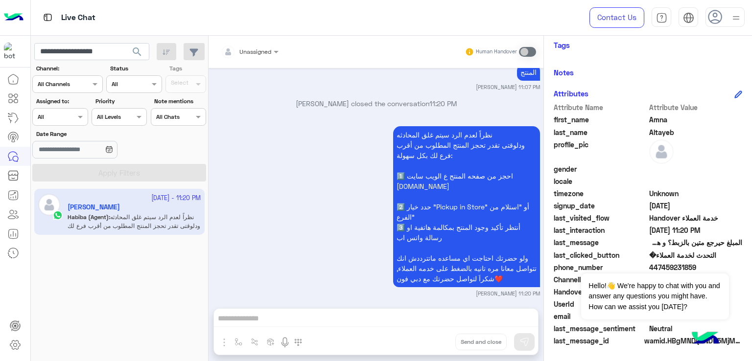
scroll to position [3346, 0]
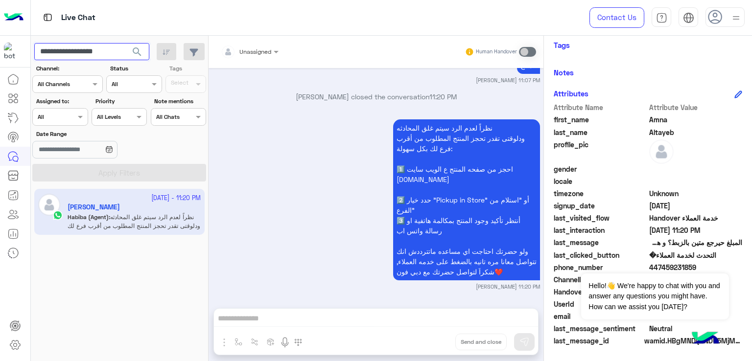
click at [85, 54] on input "**********" at bounding box center [91, 52] width 115 height 18
paste input "text"
click at [137, 50] on span "search" at bounding box center [137, 52] width 12 height 12
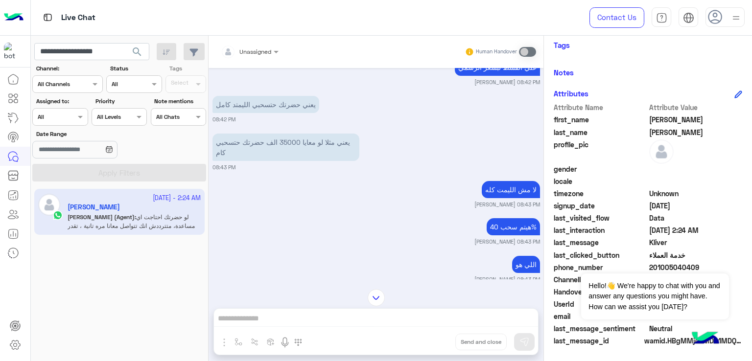
scroll to position [2619, 0]
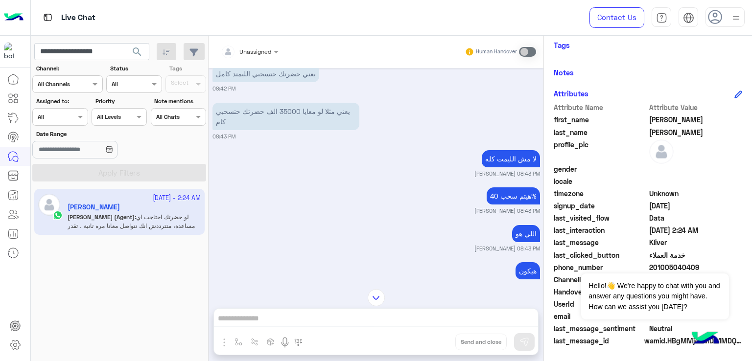
click at [288, 121] on p "يعني مثلا لو معايا 35000 الف حضرتك حتسحبي كام" at bounding box center [286, 116] width 147 height 27
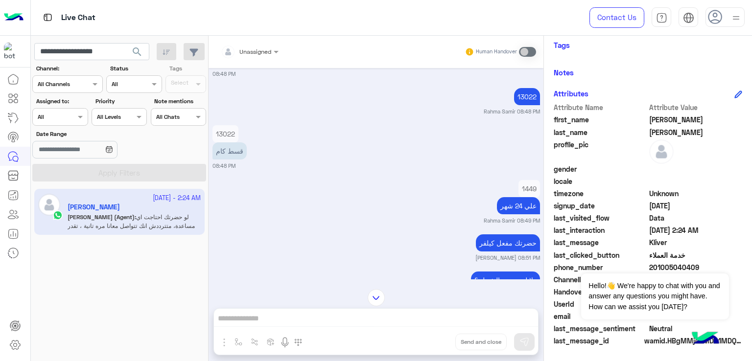
scroll to position [3206, 0]
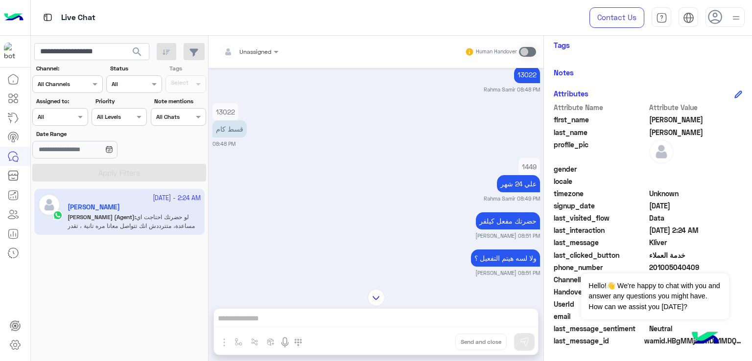
click at [524, 174] on p "1449" at bounding box center [530, 166] width 22 height 17
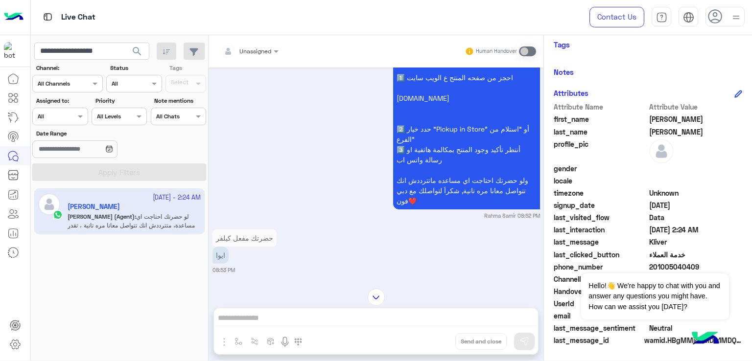
scroll to position [852, 0]
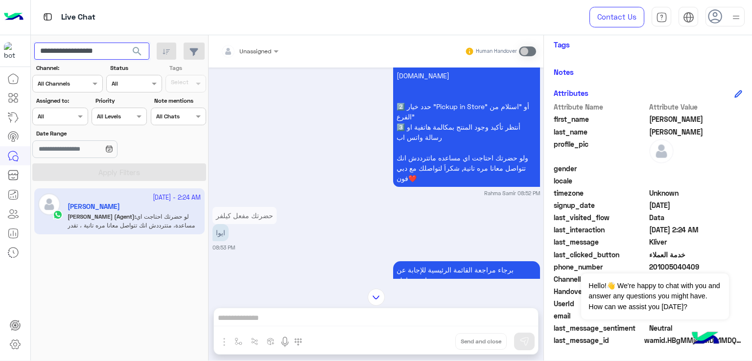
click at [103, 57] on input "**********" at bounding box center [91, 52] width 115 height 18
click at [114, 49] on input "**********" at bounding box center [91, 52] width 115 height 18
drag, startPoint x: 121, startPoint y: 49, endPoint x: 71, endPoint y: 46, distance: 50.5
click at [71, 46] on input "**********" at bounding box center [91, 52] width 115 height 18
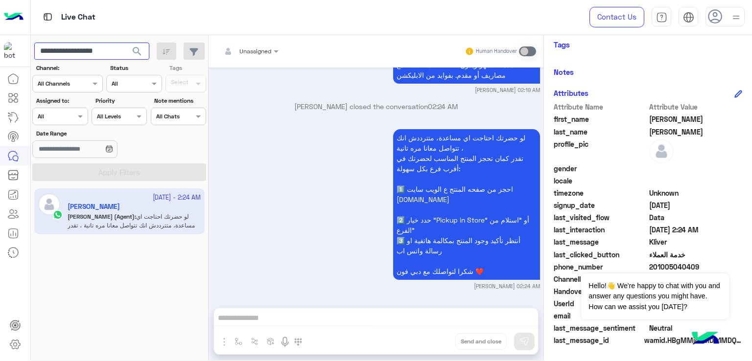
scroll to position [2405, 0]
click at [92, 46] on input "**********" at bounding box center [91, 52] width 115 height 18
paste input "text"
type input "**********"
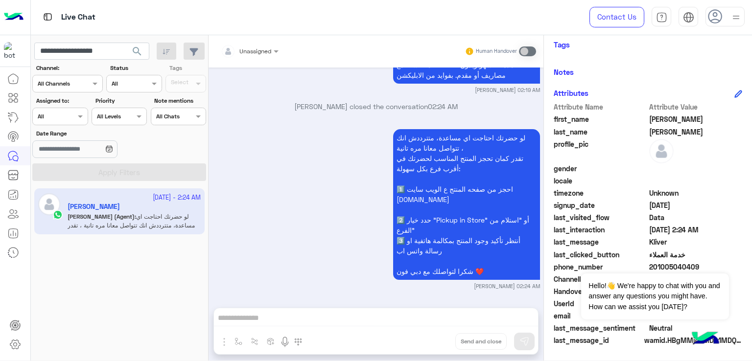
click at [137, 48] on span "search" at bounding box center [137, 52] width 12 height 12
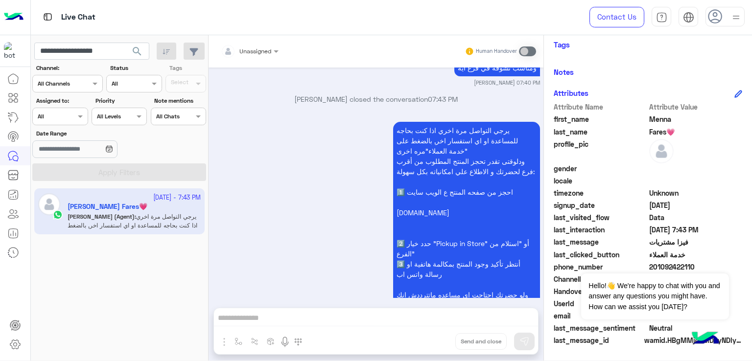
scroll to position [3367, 0]
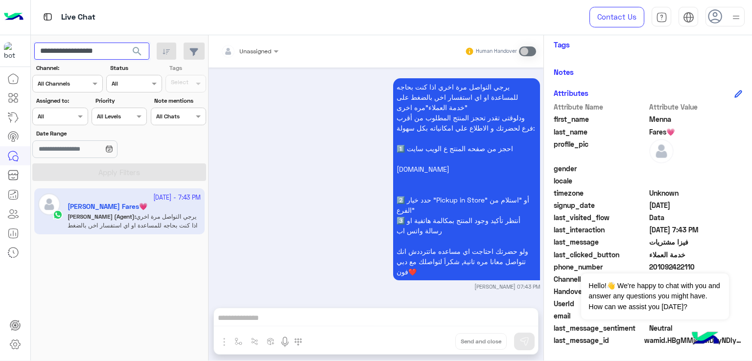
click at [80, 49] on input "**********" at bounding box center [91, 52] width 115 height 18
